Goal: Task Accomplishment & Management: Manage account settings

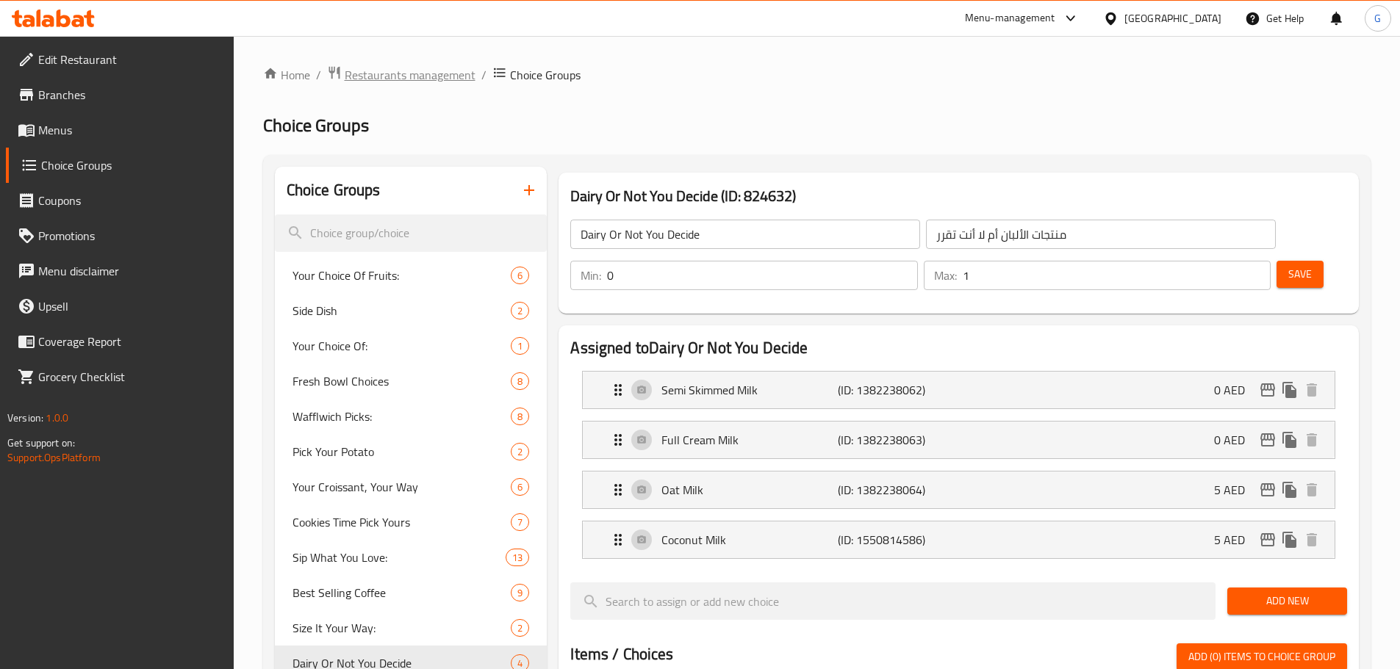
click at [369, 79] on span "Restaurants management" at bounding box center [410, 75] width 131 height 18
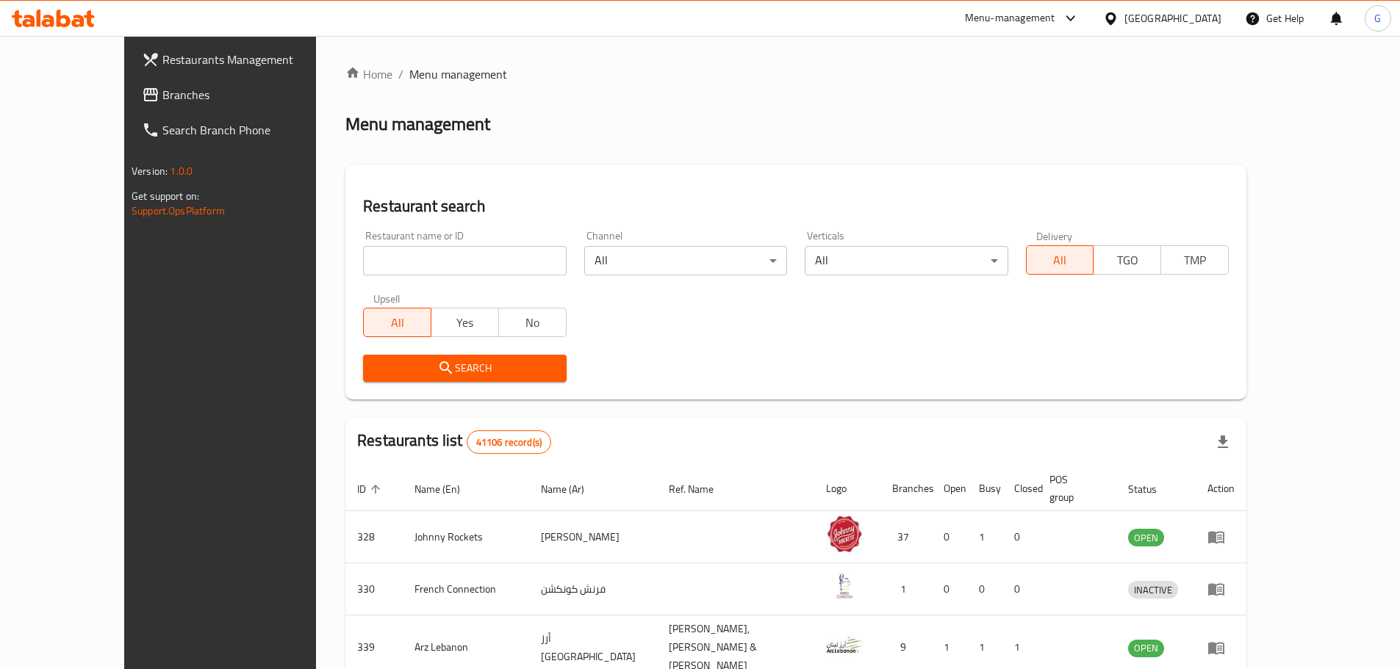
click at [162, 98] on span "Branches" at bounding box center [254, 95] width 184 height 18
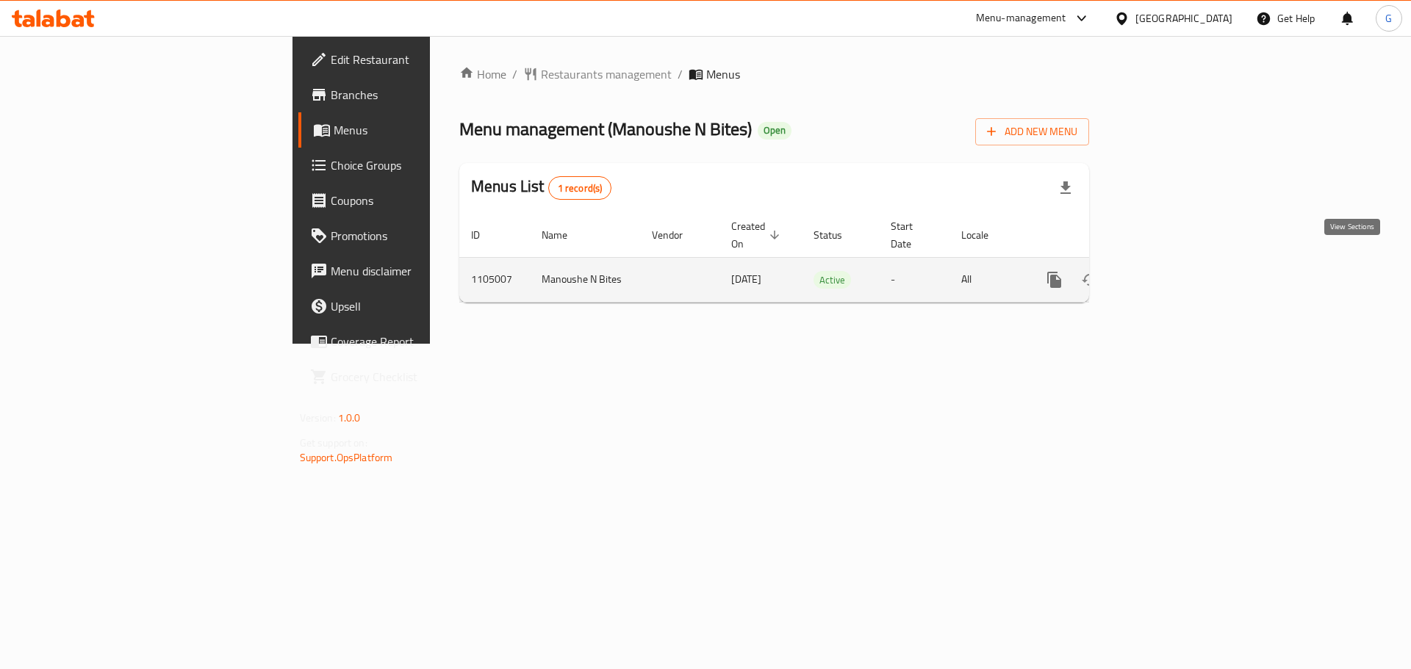
click at [1178, 270] on link "enhanced table" at bounding box center [1160, 279] width 35 height 35
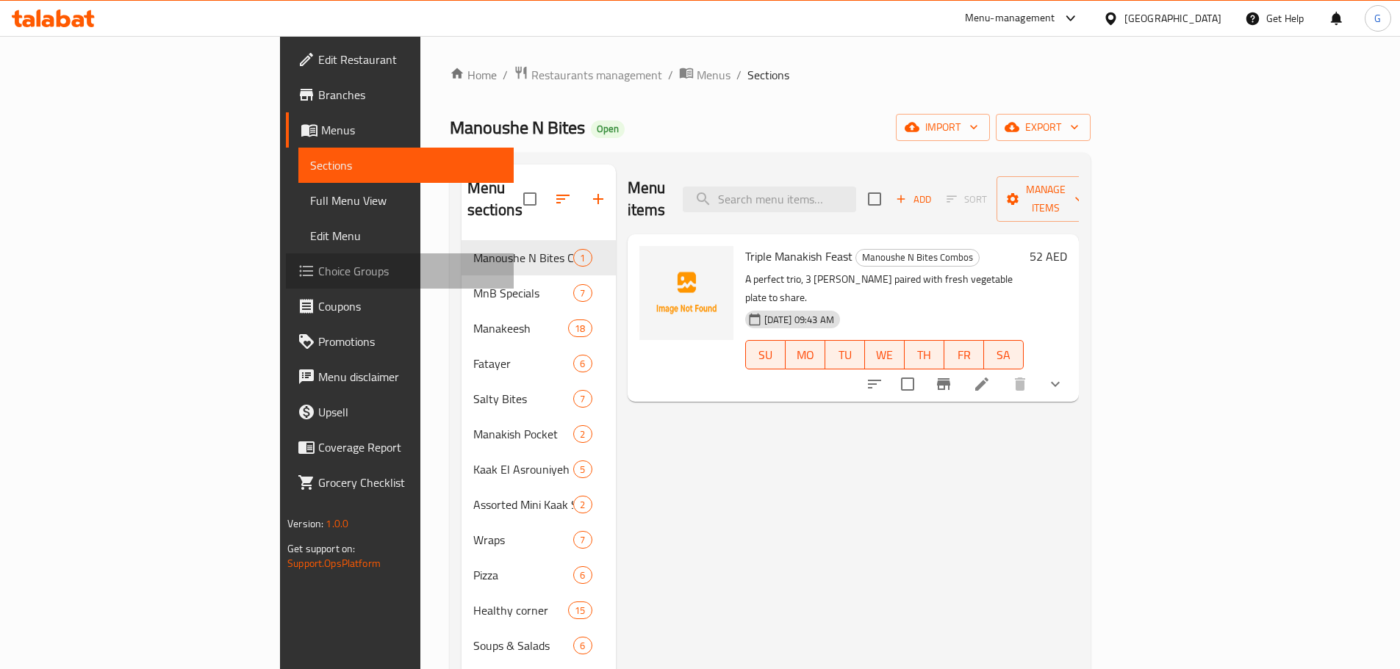
click at [318, 271] on span "Choice Groups" at bounding box center [410, 271] width 184 height 18
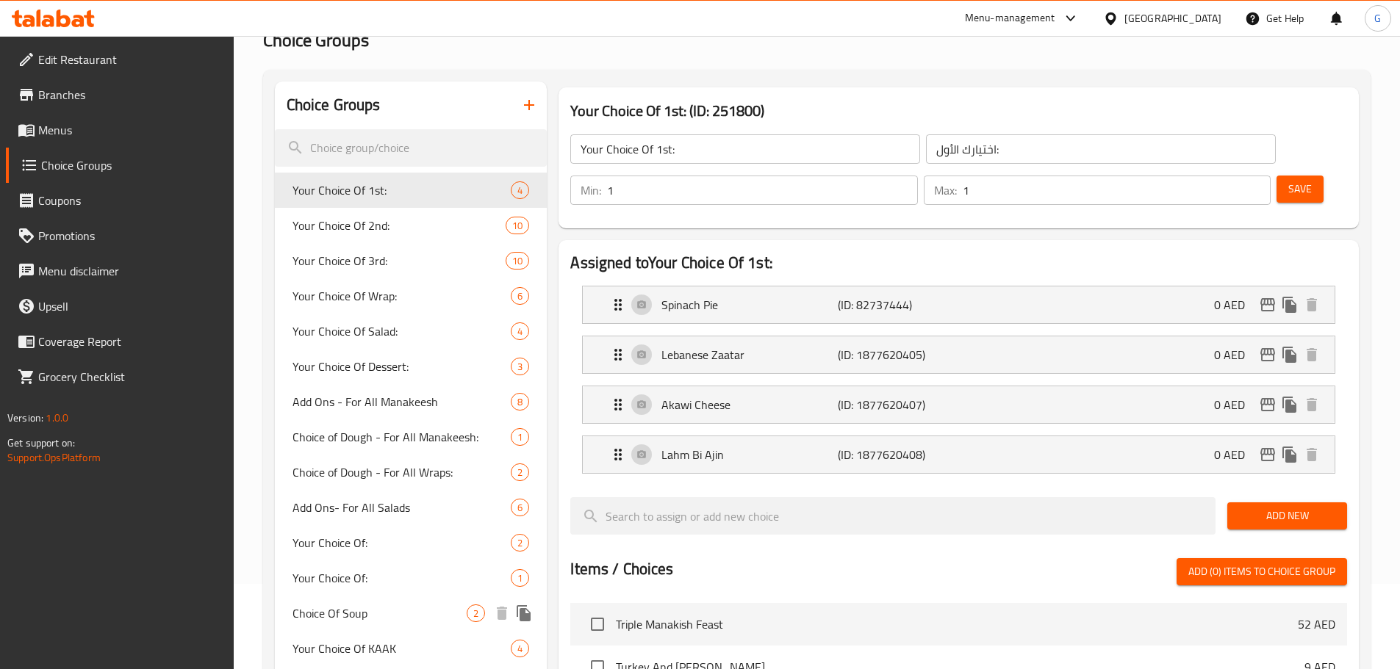
scroll to position [73, 0]
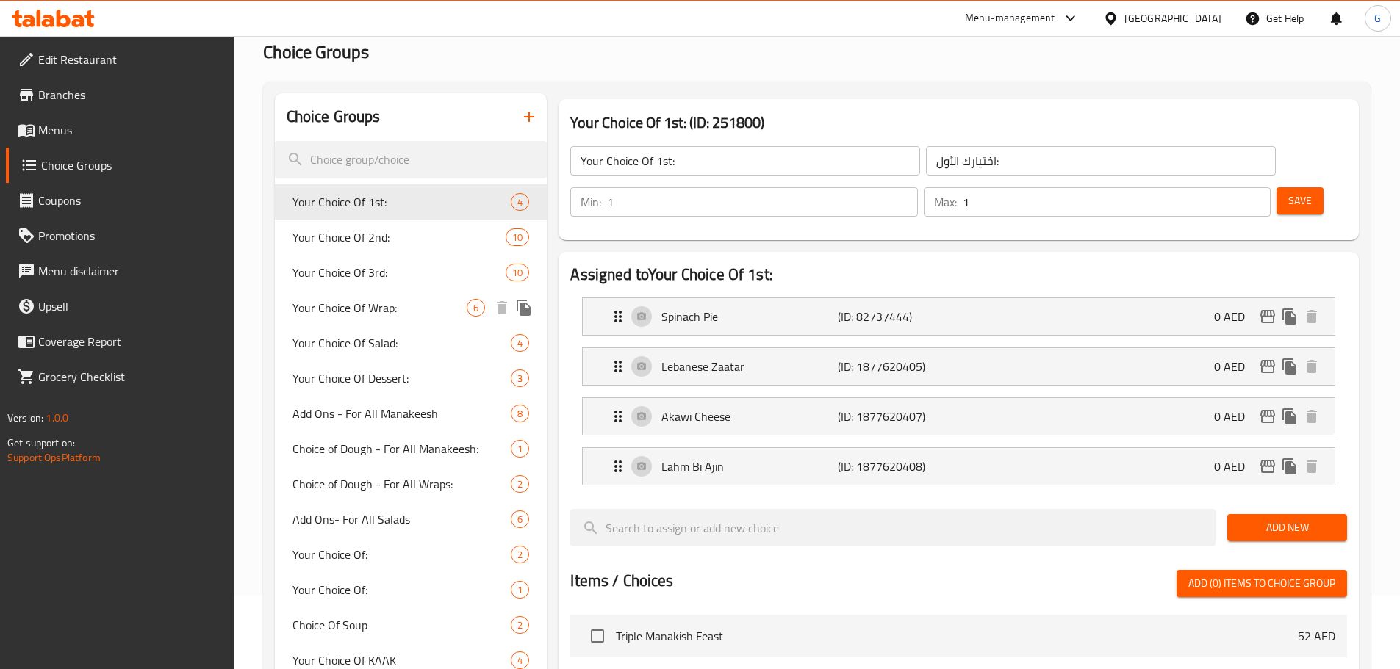
click at [429, 315] on span "Your Choice Of Wrap:" at bounding box center [379, 308] width 175 height 18
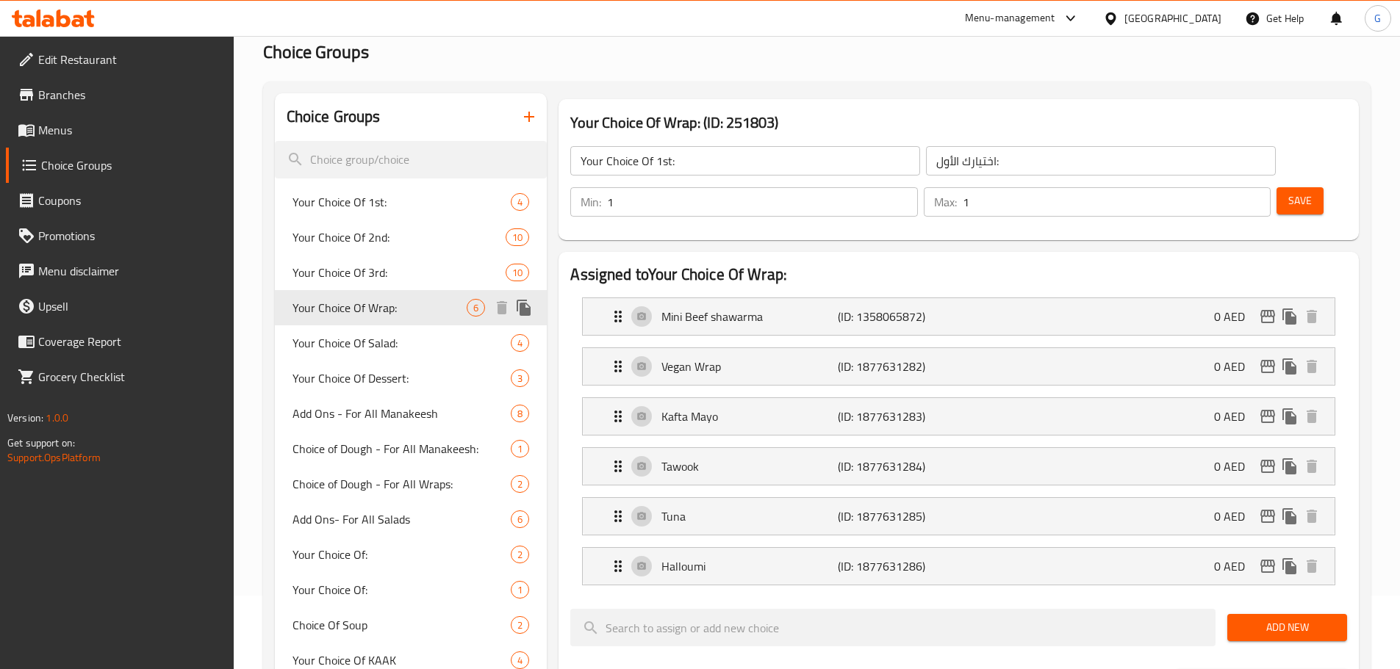
type input "Your Choice Of Wrap:"
type input "إختيارك من الراب:"
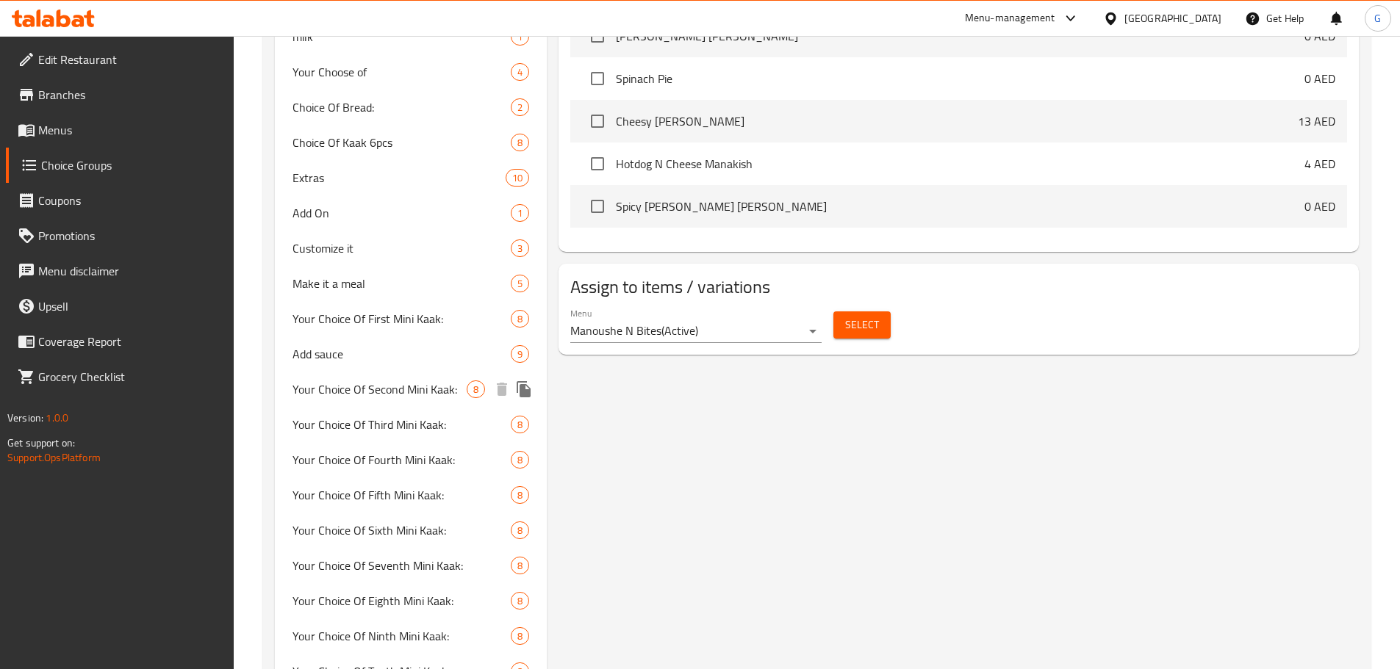
scroll to position [955, 0]
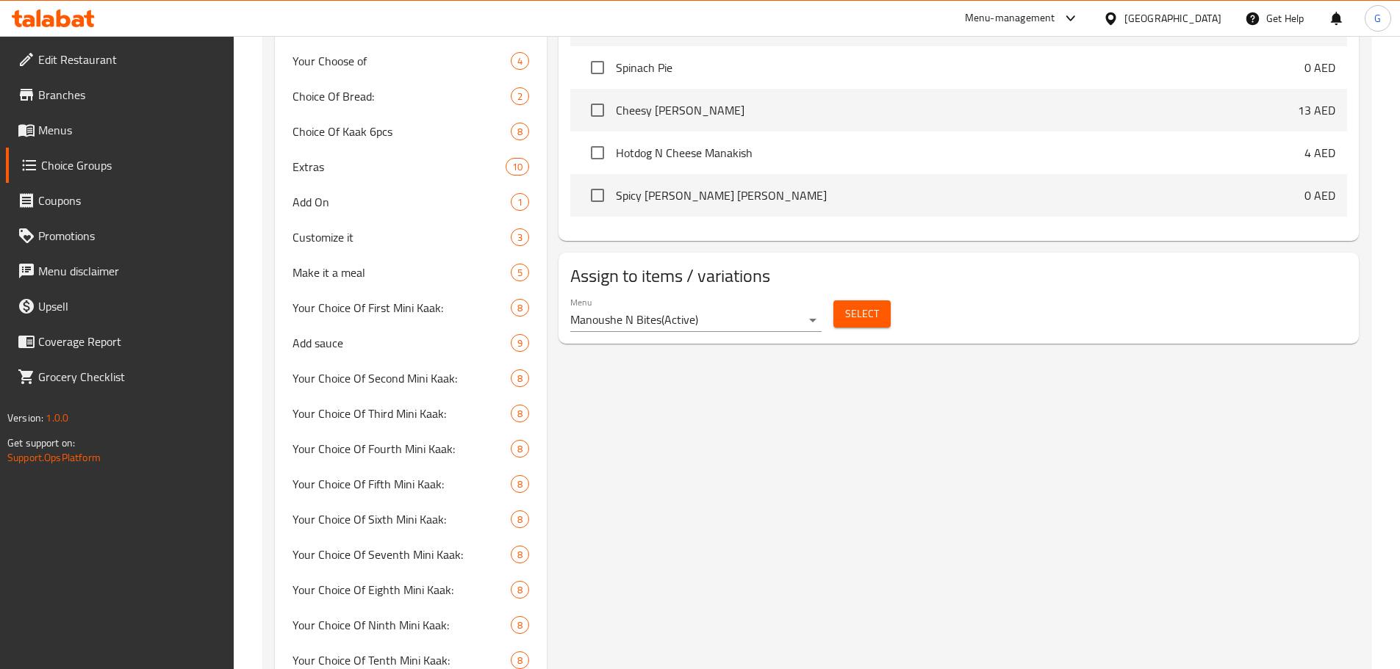
click at [682, 524] on div "Your Choice Of Wrap: (ID: 251803) Your Choice Of Wrap: ​ إختيارك من الراب: ​ Mi…" at bounding box center [956, 177] width 818 height 1931
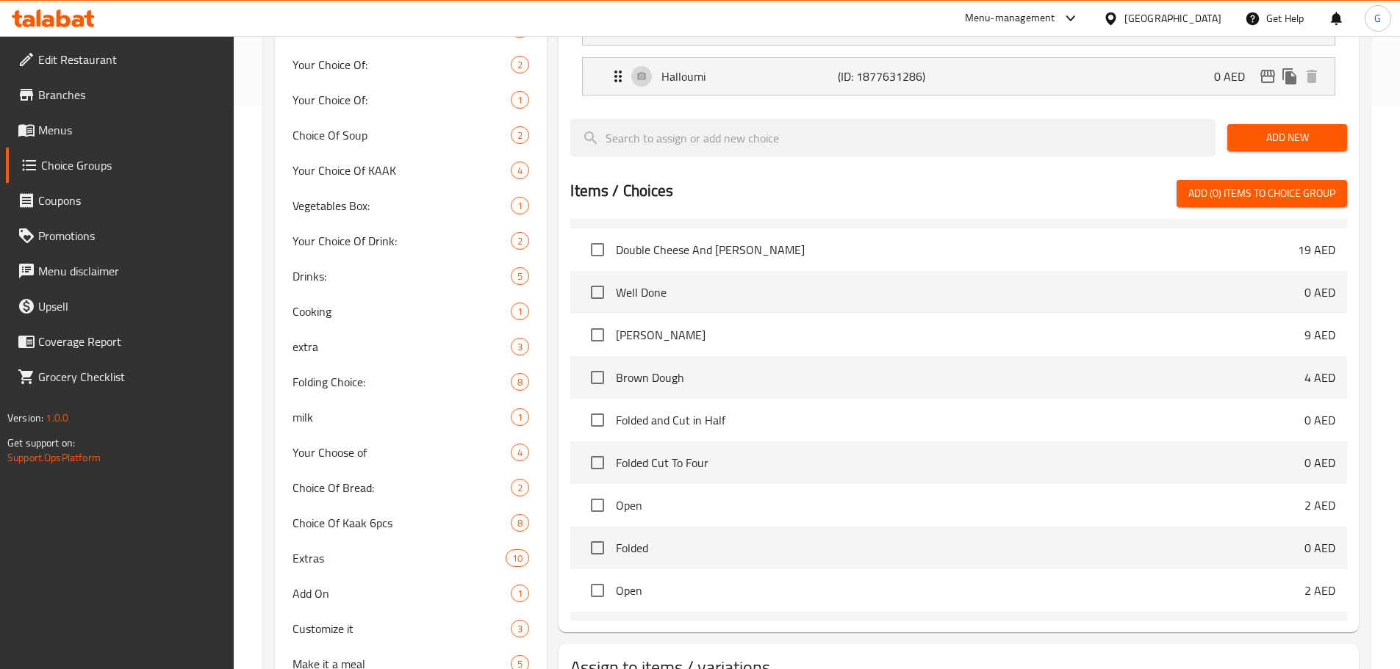
scroll to position [490, 0]
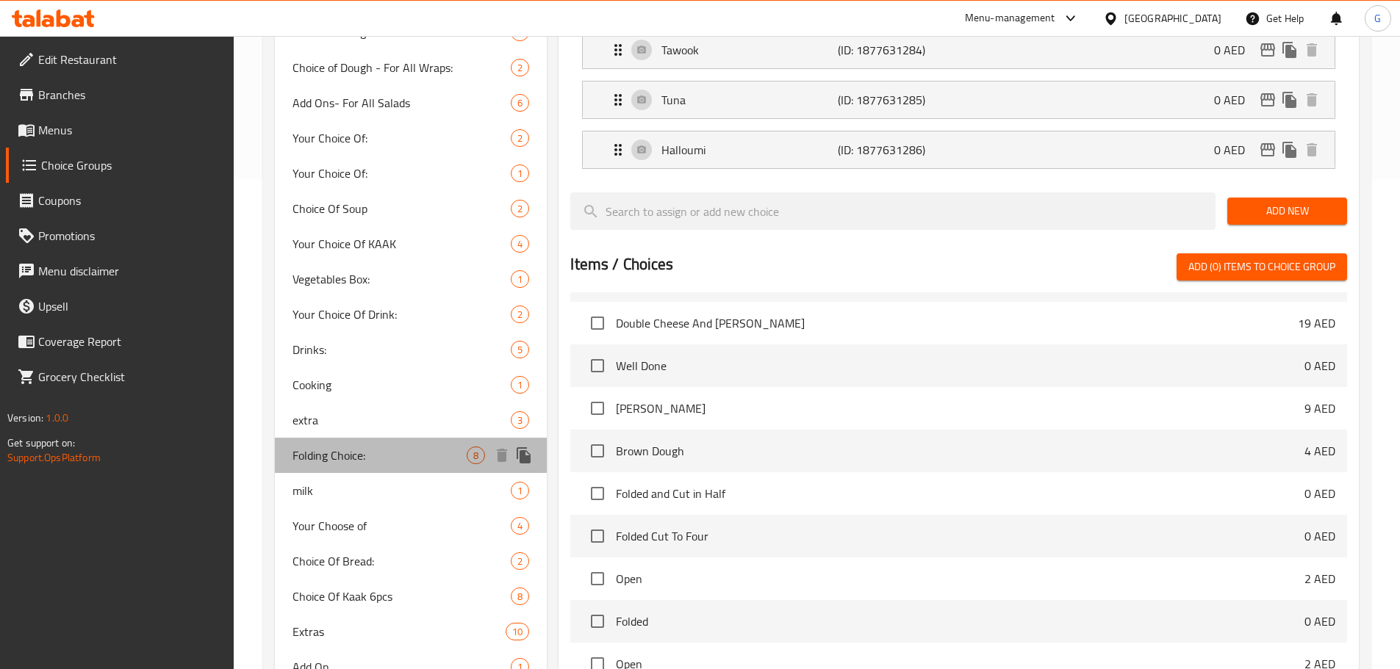
click at [358, 461] on span "Folding Choice:" at bounding box center [379, 456] width 175 height 18
type input "Folding Choice:"
type input "اختيار الطي:"
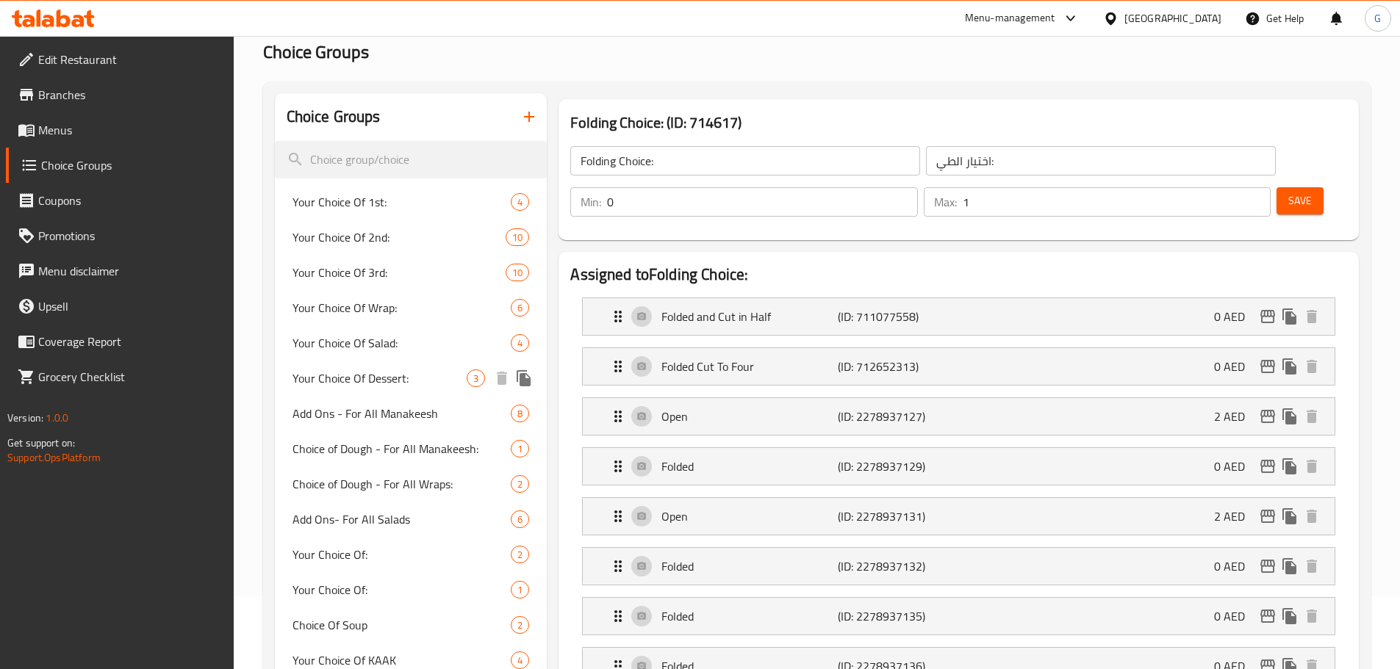
scroll to position [49, 0]
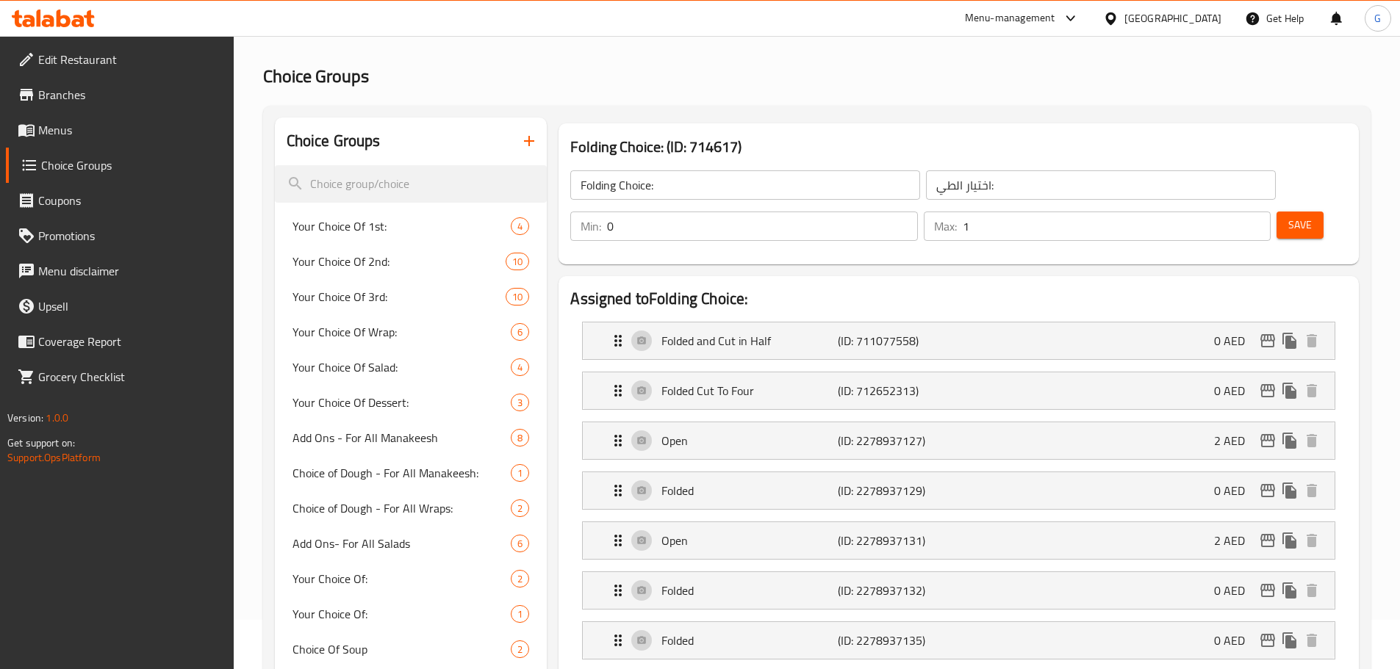
drag, startPoint x: 1112, startPoint y: 171, endPoint x: 1126, endPoint y: 184, distance: 18.2
click at [917, 212] on div "Min: 0 ​" at bounding box center [743, 226] width 347 height 29
click at [917, 212] on input "0" at bounding box center [762, 226] width 310 height 29
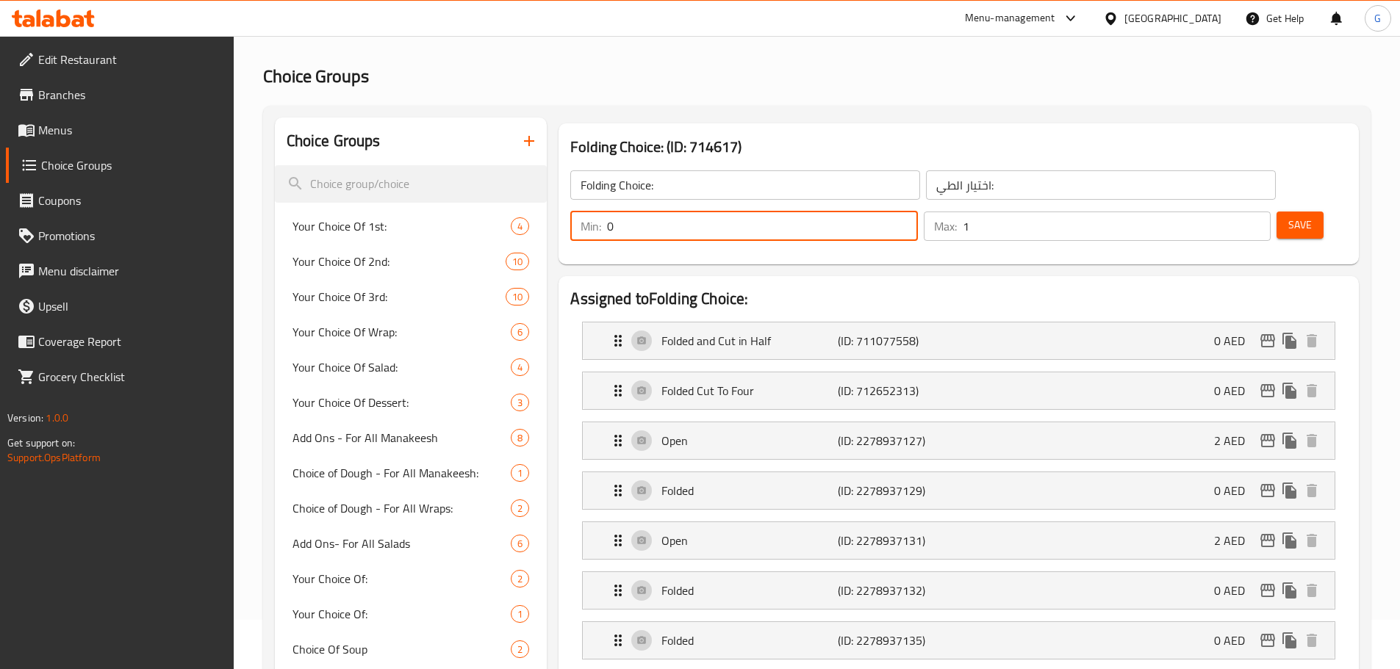
click at [917, 212] on input "0" at bounding box center [762, 226] width 310 height 29
type input "1"
click at [1276, 212] on button "Save" at bounding box center [1299, 225] width 47 height 27
